Goal: Check status

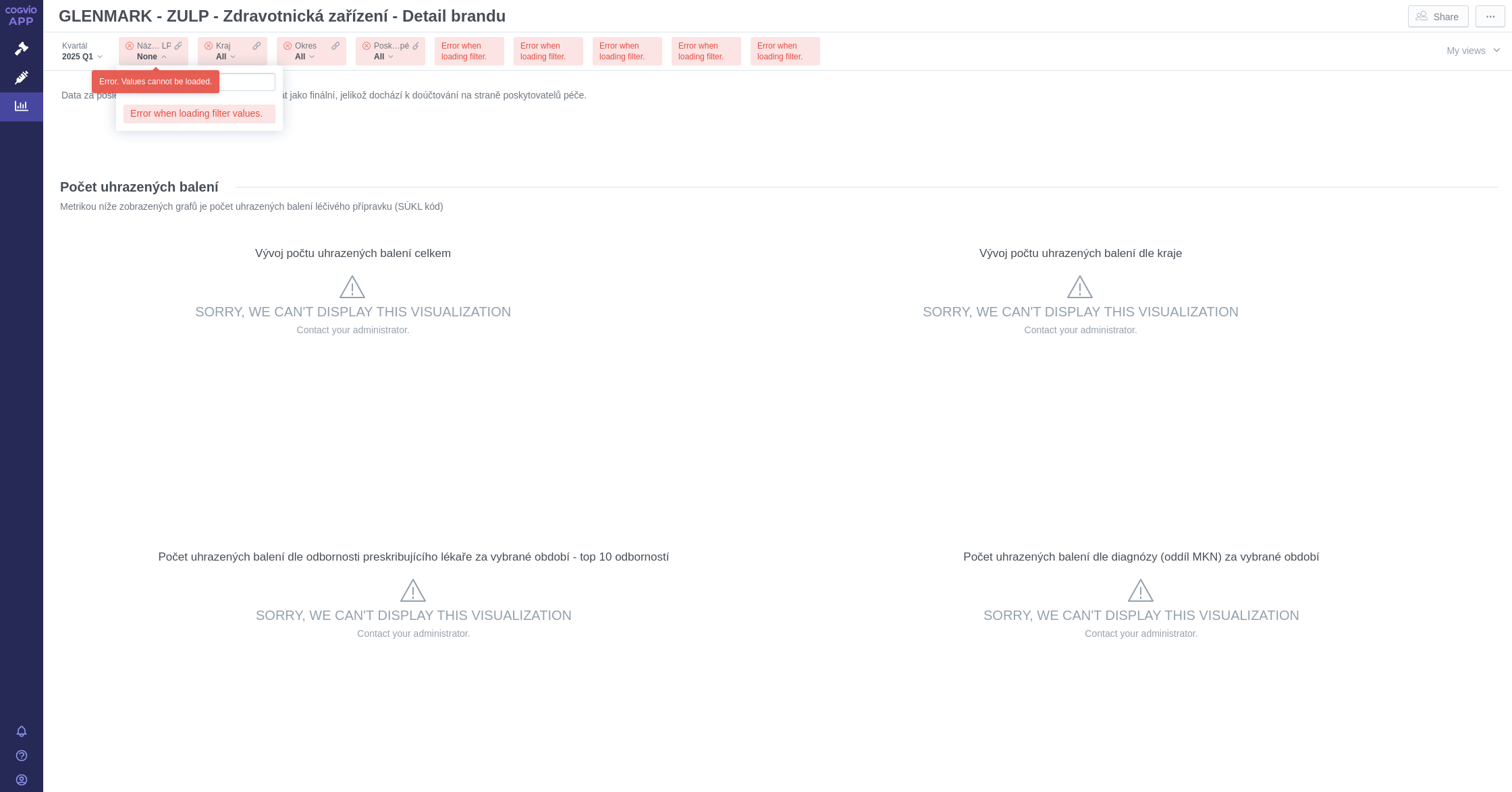
click at [162, 55] on div "None" at bounding box center [159, 56] width 45 height 11
click at [163, 85] on input "Search attribute values" at bounding box center [199, 82] width 152 height 18
type input "lenalid"
click at [22, 111] on icon at bounding box center [22, 106] width 13 height 13
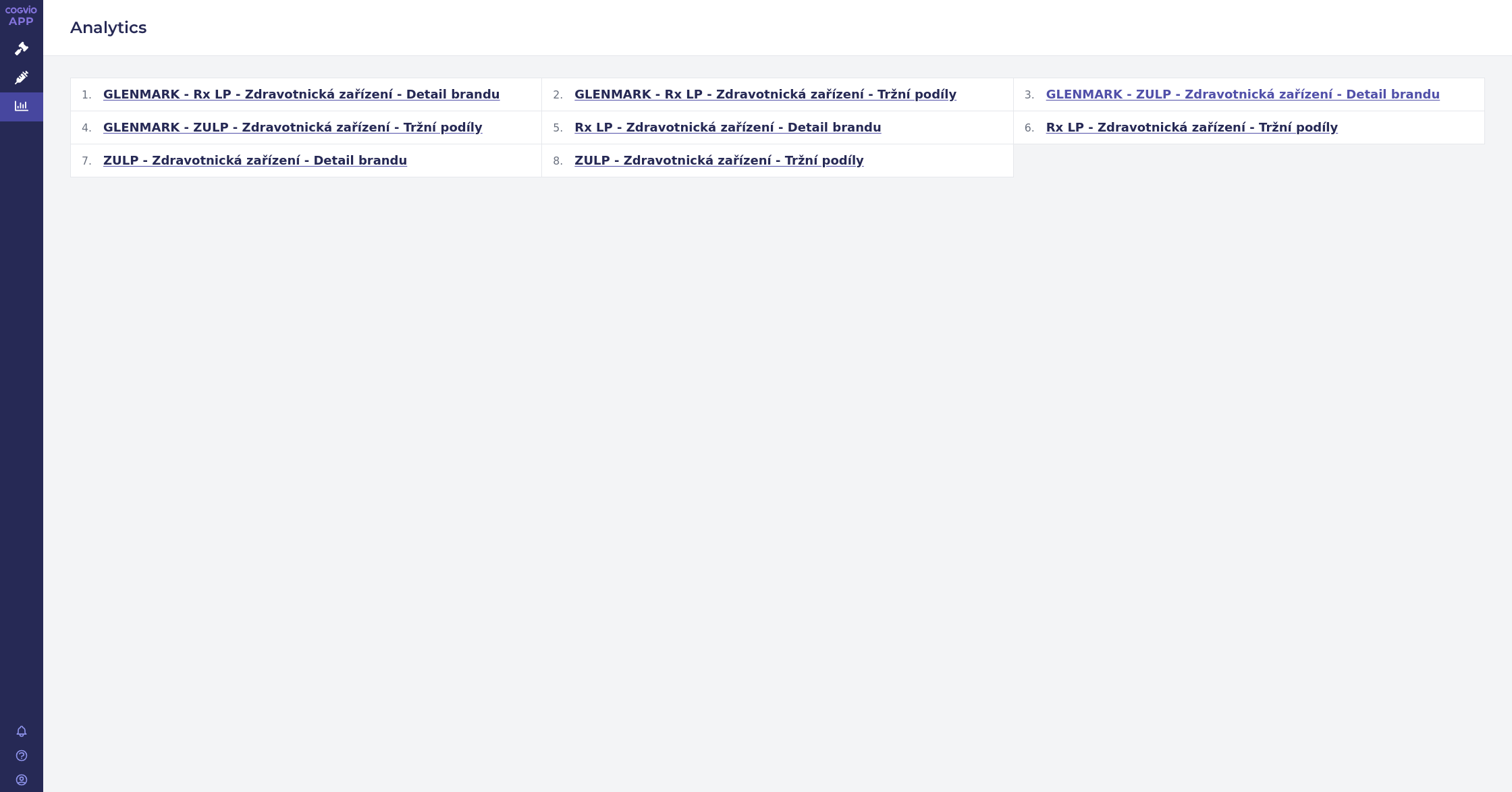
click at [1160, 98] on span "GLENMARK - ZULP - Zdravotnická zařízení - Detail brandu" at bounding box center [1243, 94] width 395 height 17
